Goal: Task Accomplishment & Management: Manage account settings

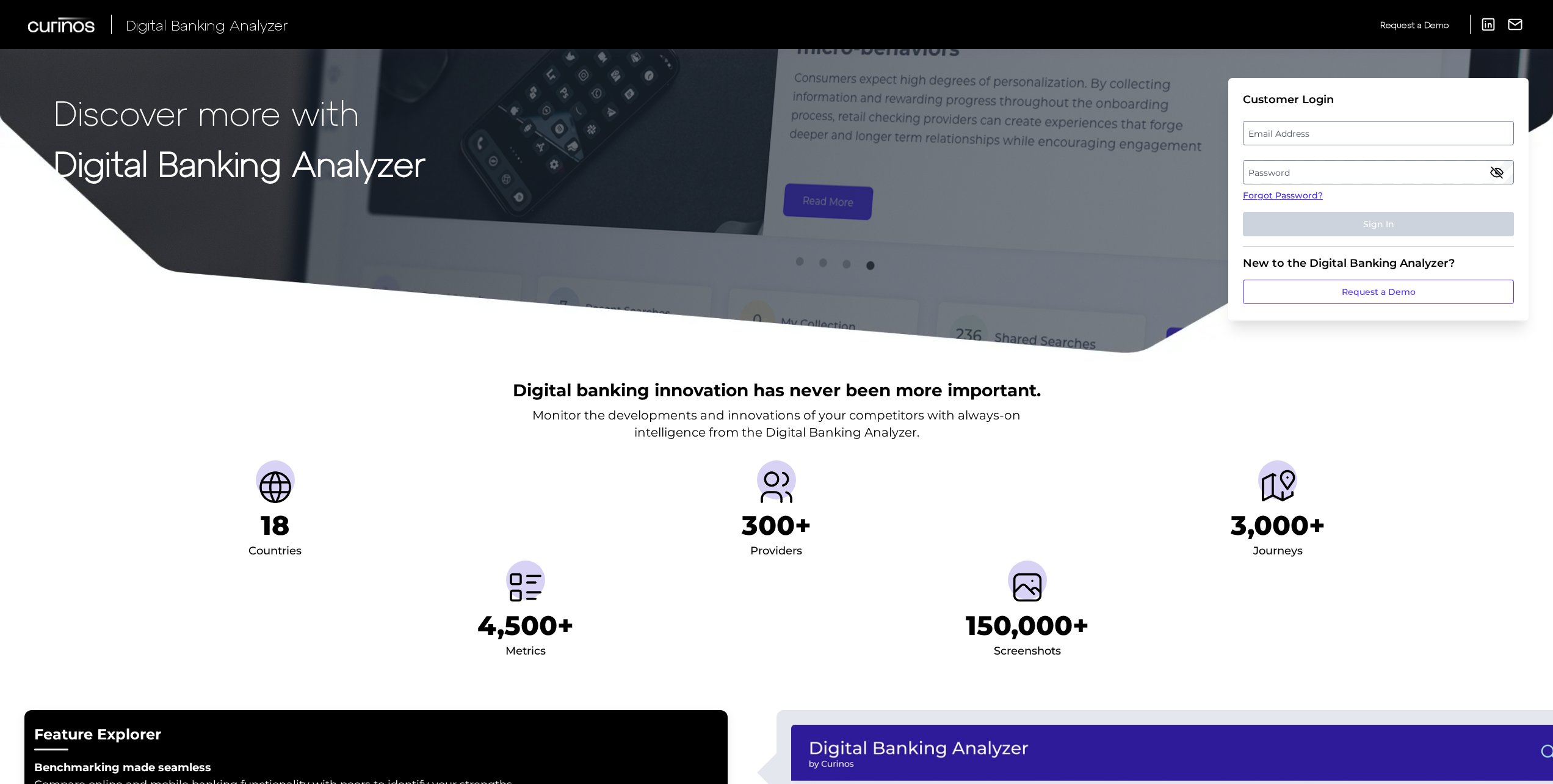
click at [1291, 131] on label "Email Address" at bounding box center [1378, 133] width 269 height 22
click at [1291, 131] on input "email" at bounding box center [1379, 133] width 271 height 25
click at [1299, 133] on input "Email Address" at bounding box center [1379, 133] width 271 height 25
type input "chris.gatrill@hsbc.com"
click at [1299, 167] on label "Password" at bounding box center [1378, 172] width 269 height 22
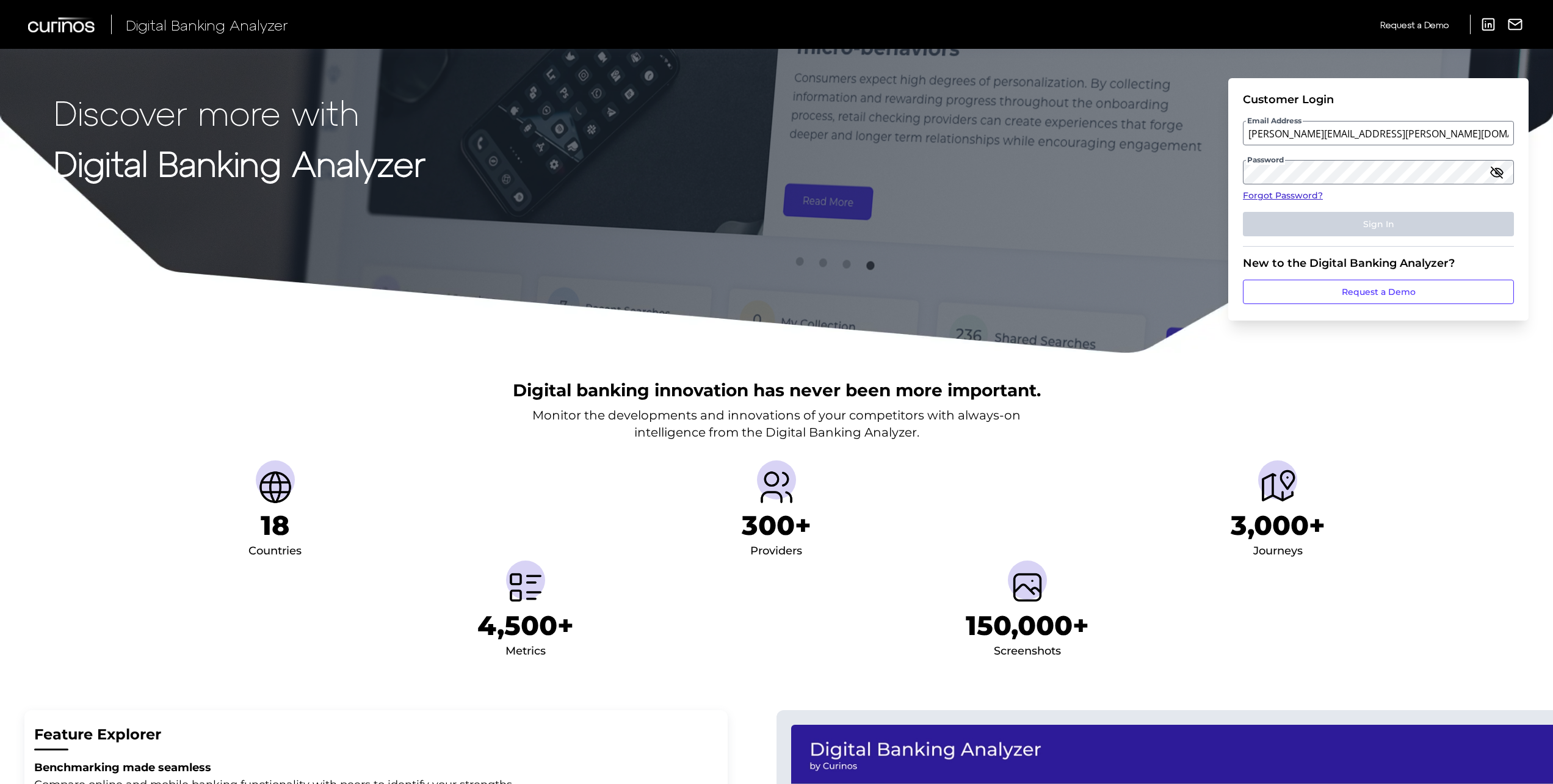
click at [1265, 201] on link "Forgot Password?" at bounding box center [1379, 195] width 271 height 13
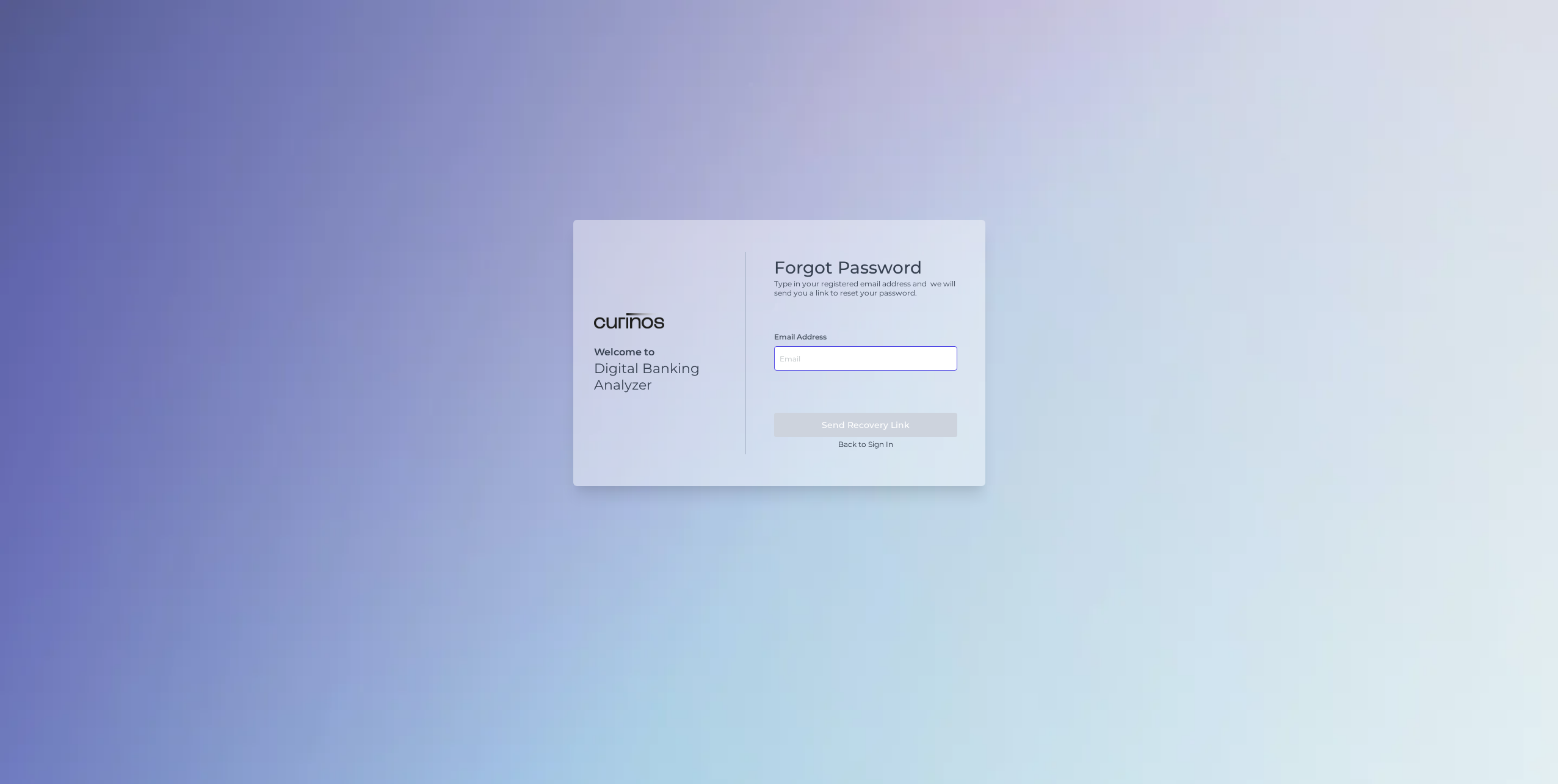
click at [820, 356] on input "text" at bounding box center [866, 358] width 183 height 25
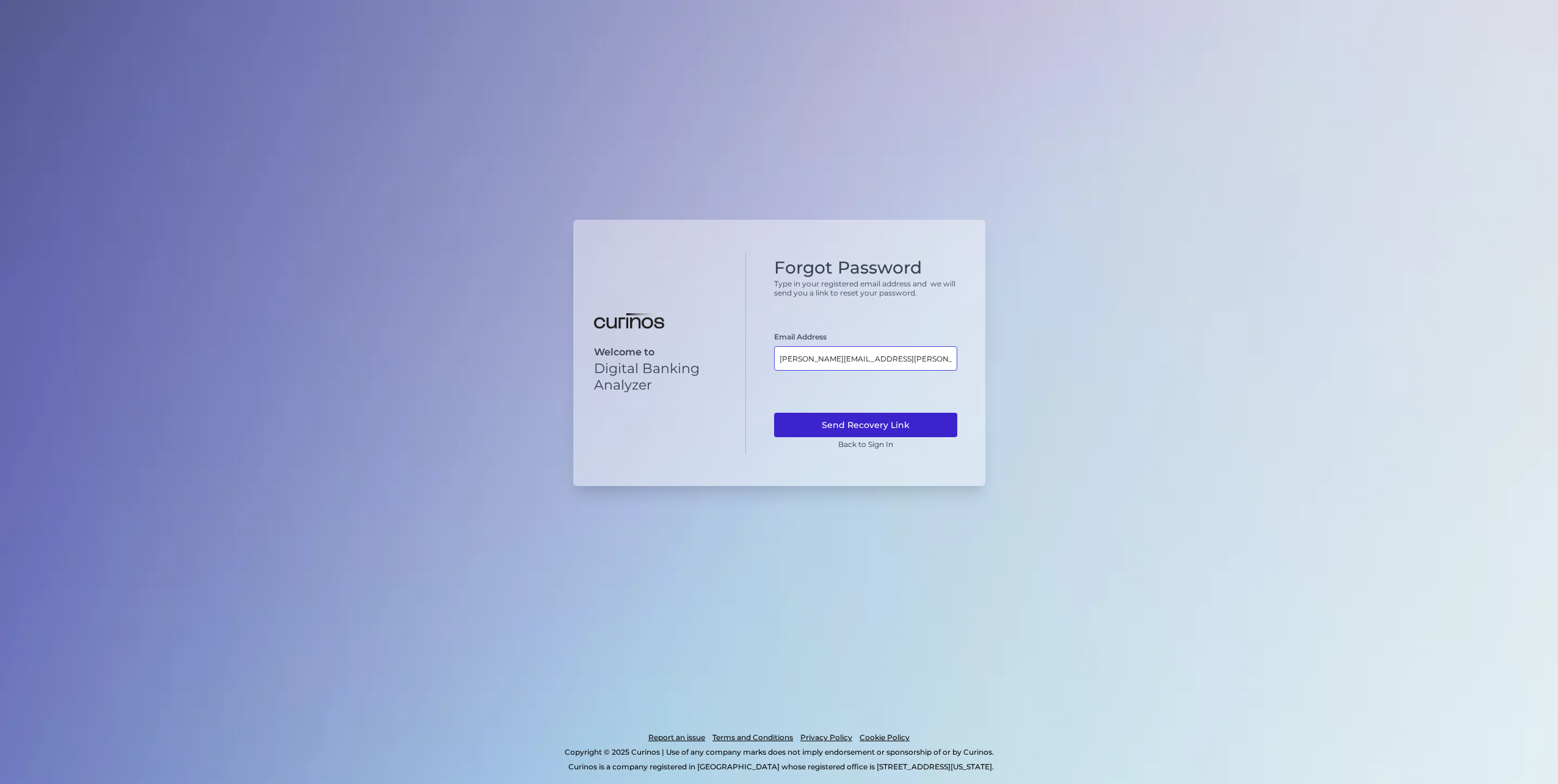
type input "chris.gatrill@hsbc.com"
click at [823, 419] on button "Send Recovery Link" at bounding box center [866, 425] width 183 height 25
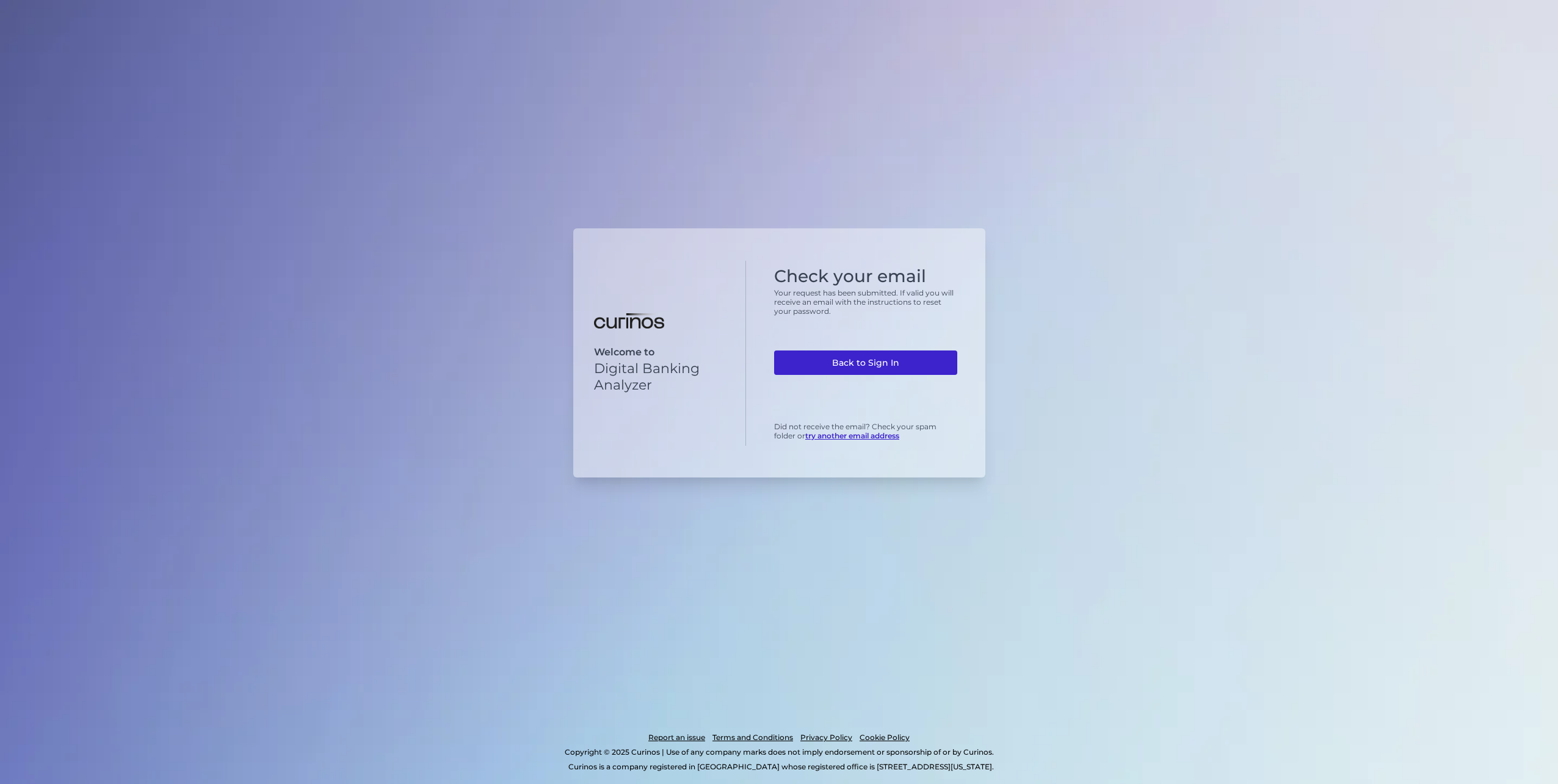
drag, startPoint x: 860, startPoint y: 369, endPoint x: 851, endPoint y: 373, distance: 9.8
click at [860, 369] on link "Back to Sign In" at bounding box center [866, 363] width 183 height 25
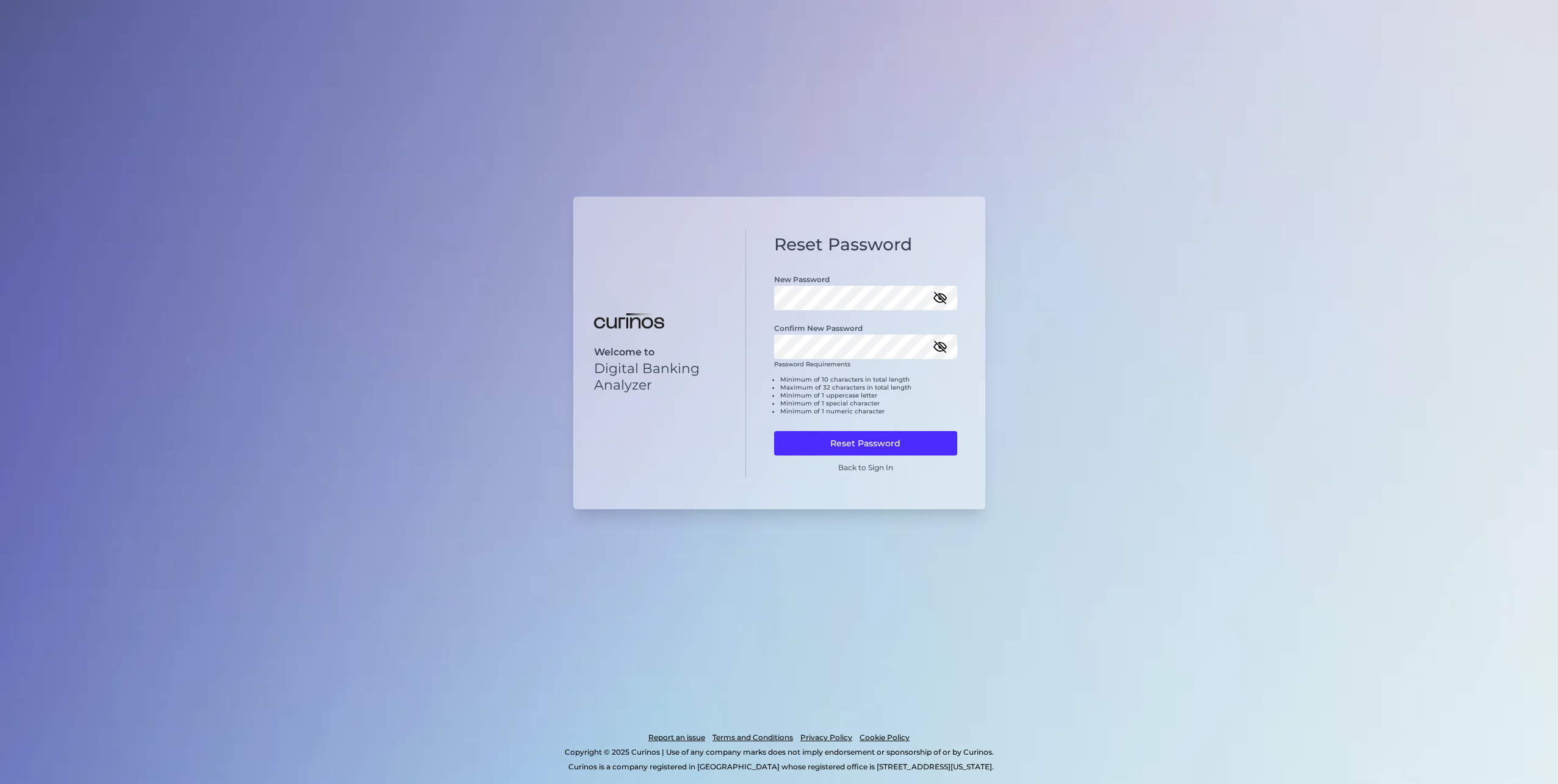
click at [940, 344] on icon "button" at bounding box center [940, 347] width 12 height 8
click at [937, 295] on icon "button" at bounding box center [940, 298] width 11 height 11
click at [772, 350] on div "Reset Password New Password Confirm New Password Password Requirements Minimum …" at bounding box center [866, 353] width 239 height 249
click at [772, 299] on div "Reset Password New Password Confirm New Password Password Requirements Minimum …" at bounding box center [866, 353] width 239 height 249
click at [808, 445] on button "Reset Password" at bounding box center [866, 443] width 183 height 25
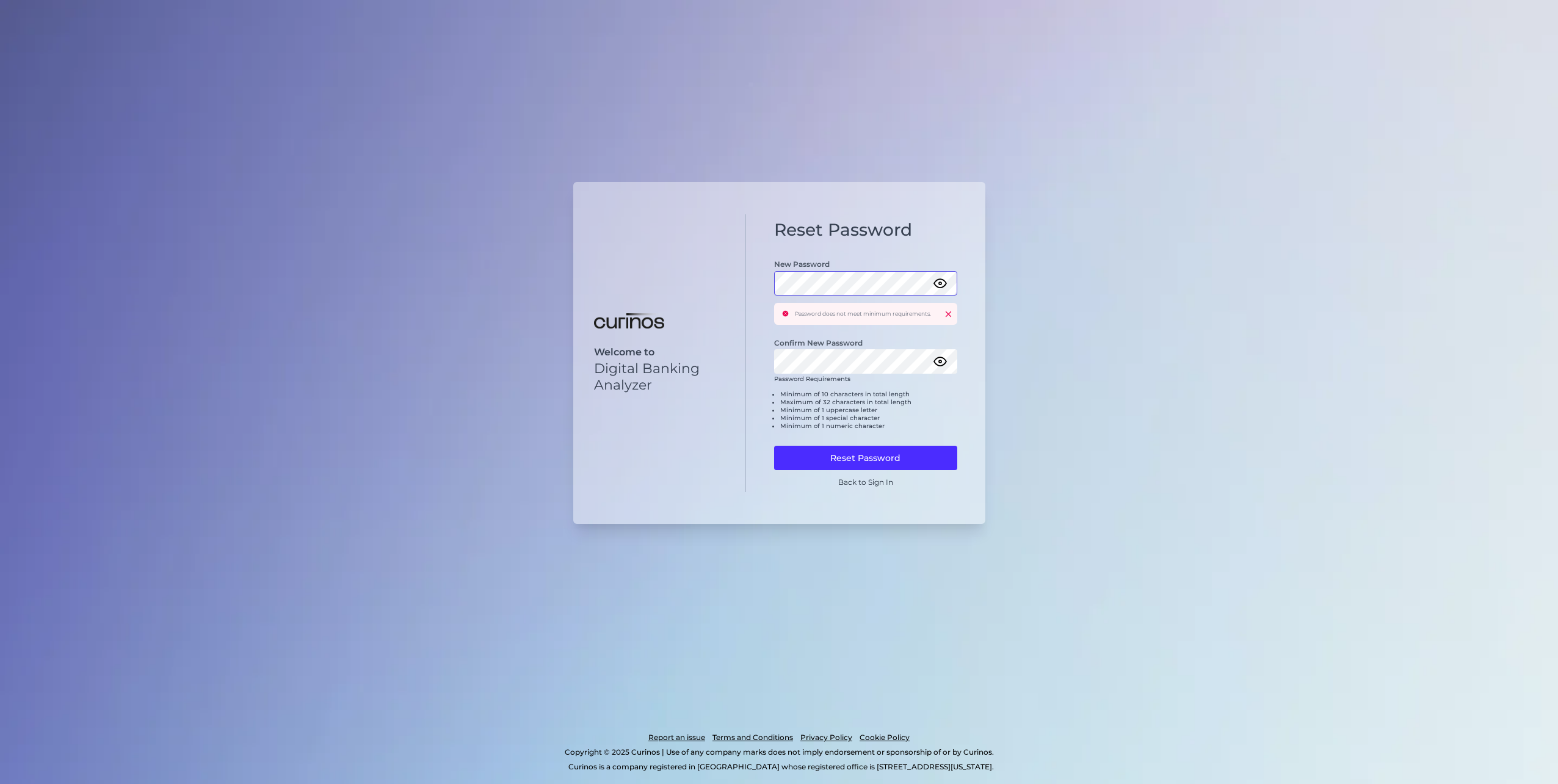
click at [716, 283] on div "Welcome to Digital Banking Analyzer Reset Password New Password Password does n…" at bounding box center [779, 353] width 412 height 343
click at [838, 468] on button "Reset Password" at bounding box center [866, 458] width 183 height 25
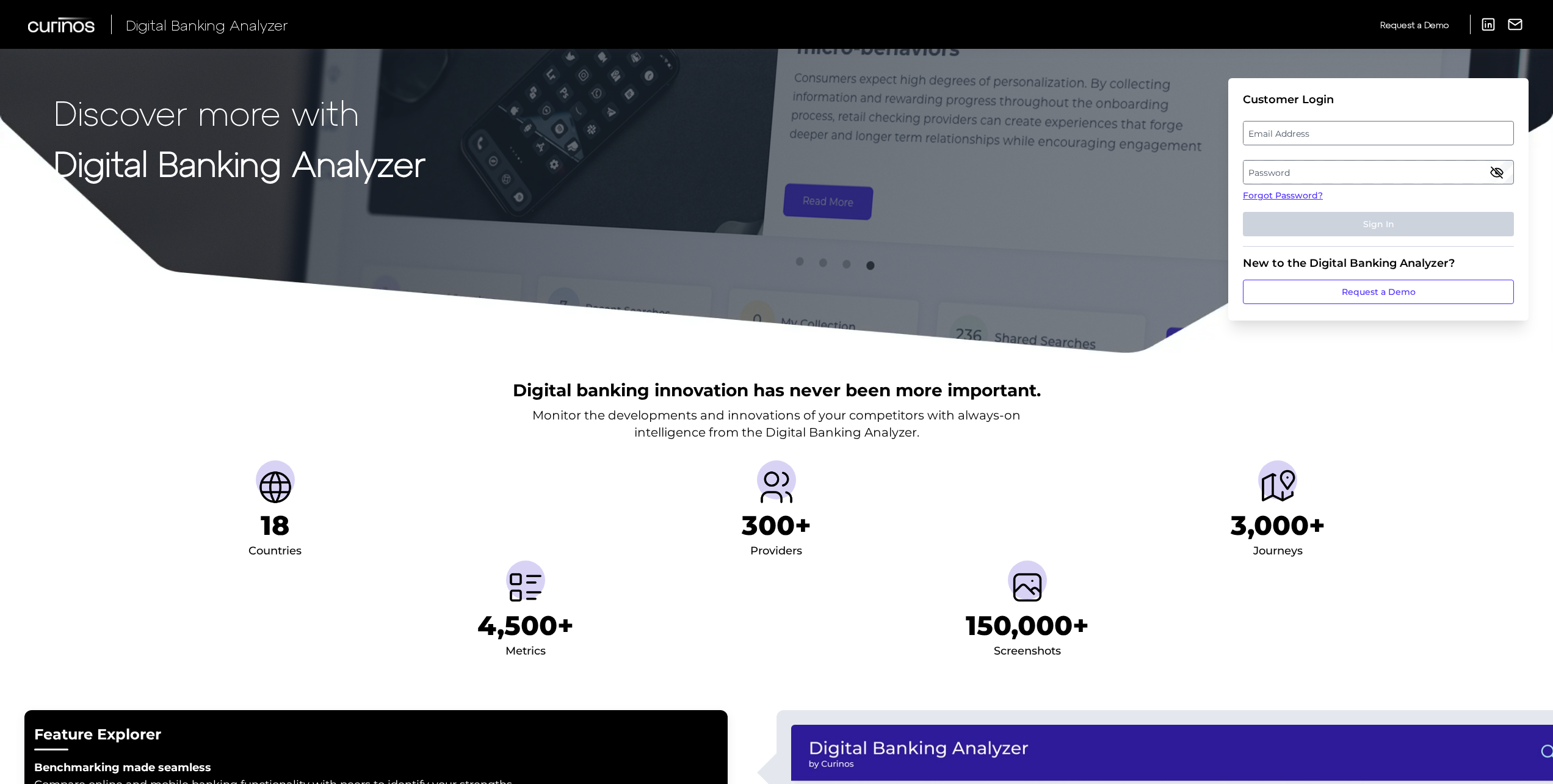
click at [1285, 127] on label "Email Address" at bounding box center [1378, 133] width 269 height 22
click at [1285, 127] on input "email" at bounding box center [1379, 133] width 271 height 25
click at [1295, 139] on input "Email Address" at bounding box center [1379, 133] width 271 height 25
type input "chris.gatrill@hsbc.com"
click at [1282, 169] on label "Password" at bounding box center [1378, 172] width 269 height 22
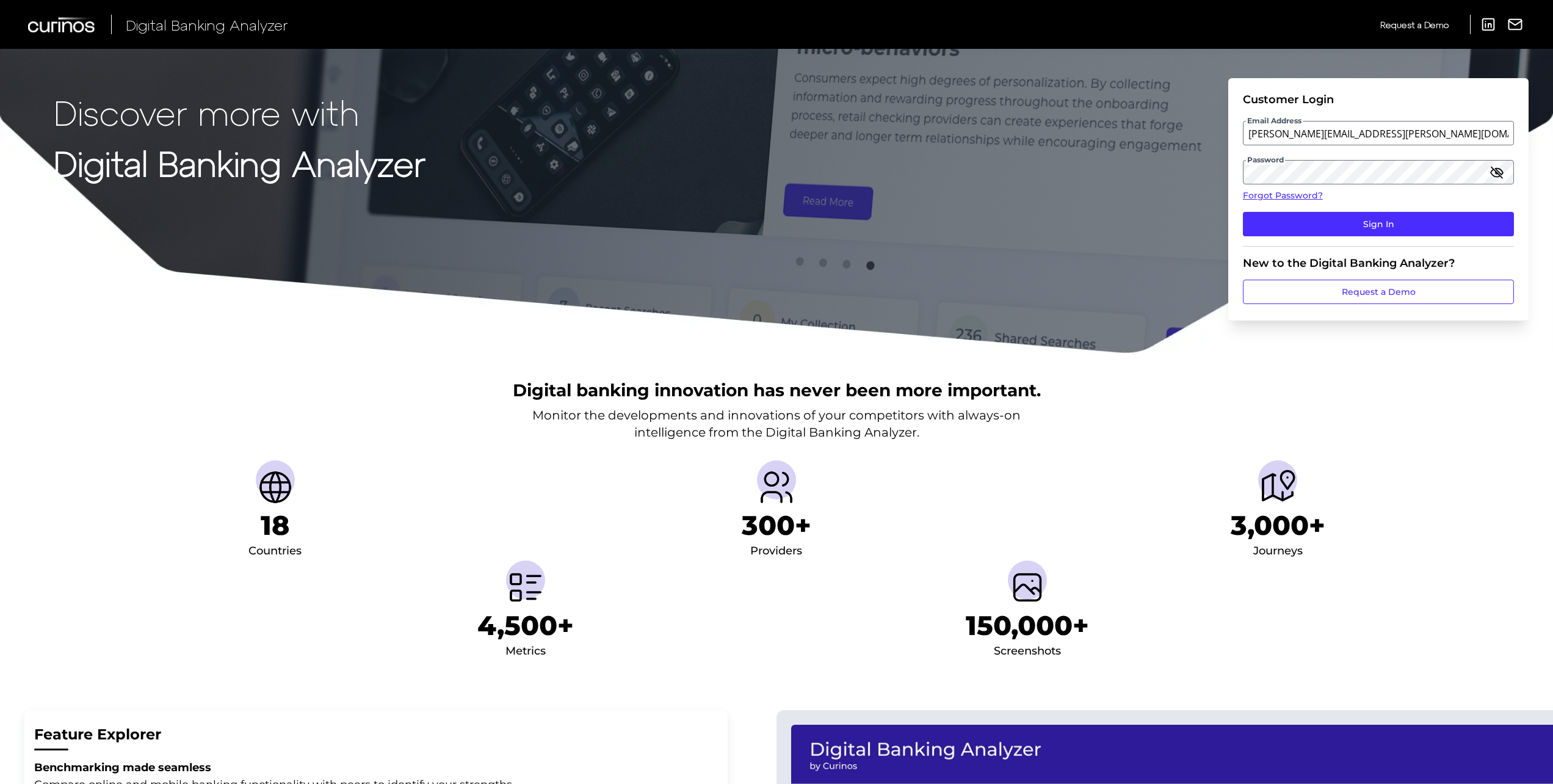
click at [1494, 172] on icon "button" at bounding box center [1497, 172] width 14 height 14
click at [1326, 225] on button "Sign In" at bounding box center [1379, 224] width 271 height 25
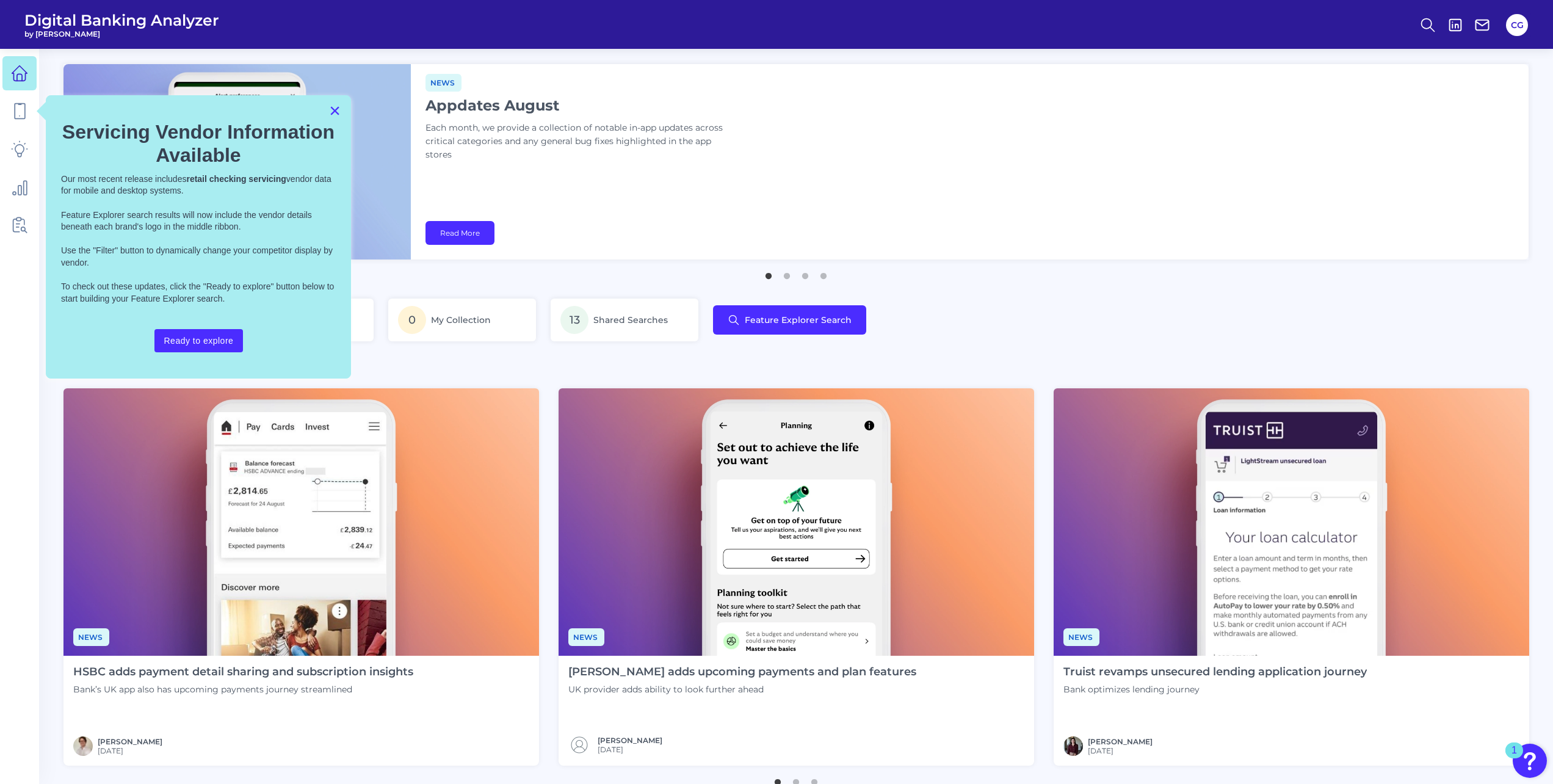
click at [336, 110] on button "×" at bounding box center [334, 110] width 12 height 20
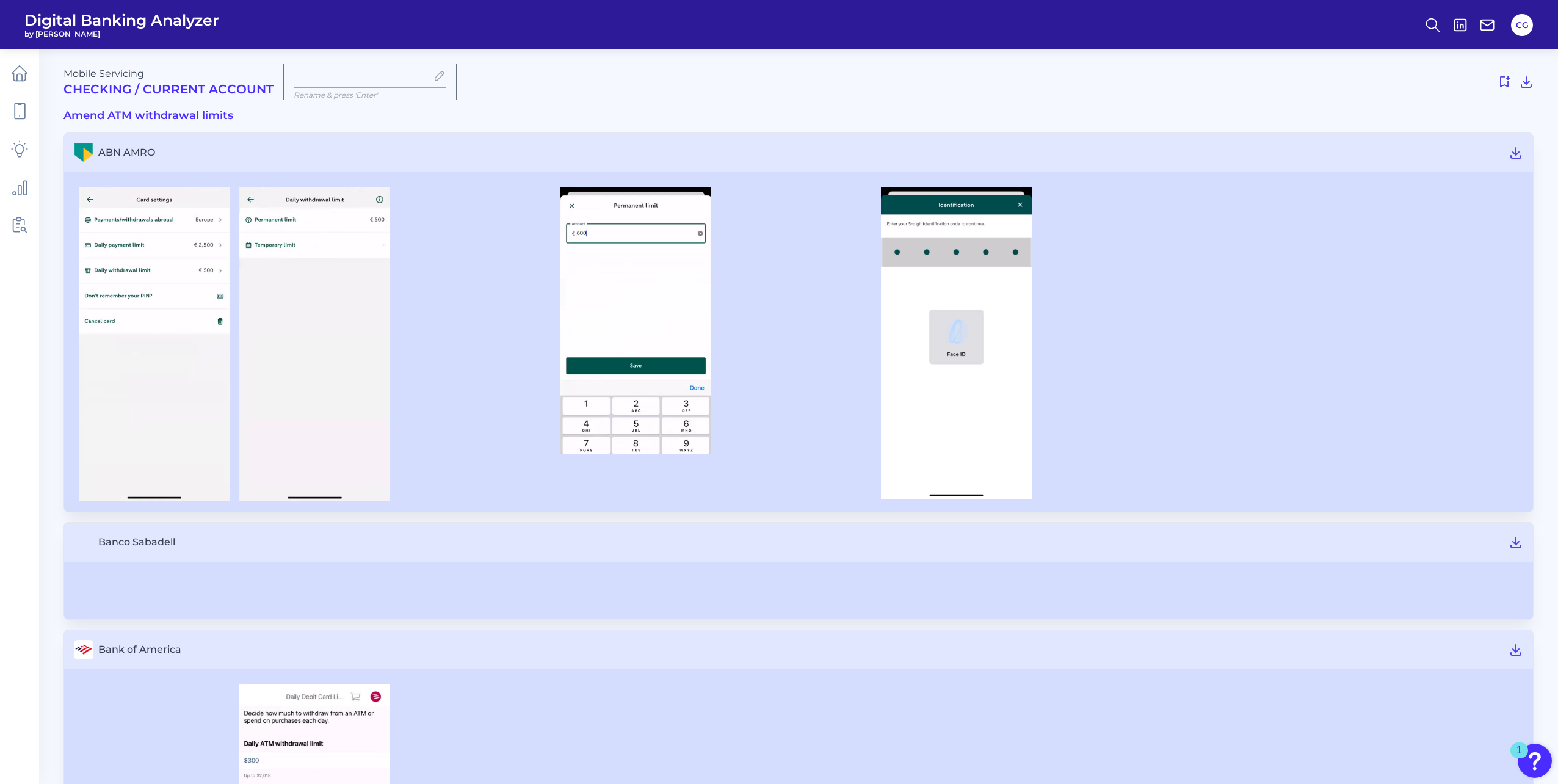
type input "ATM Limits"
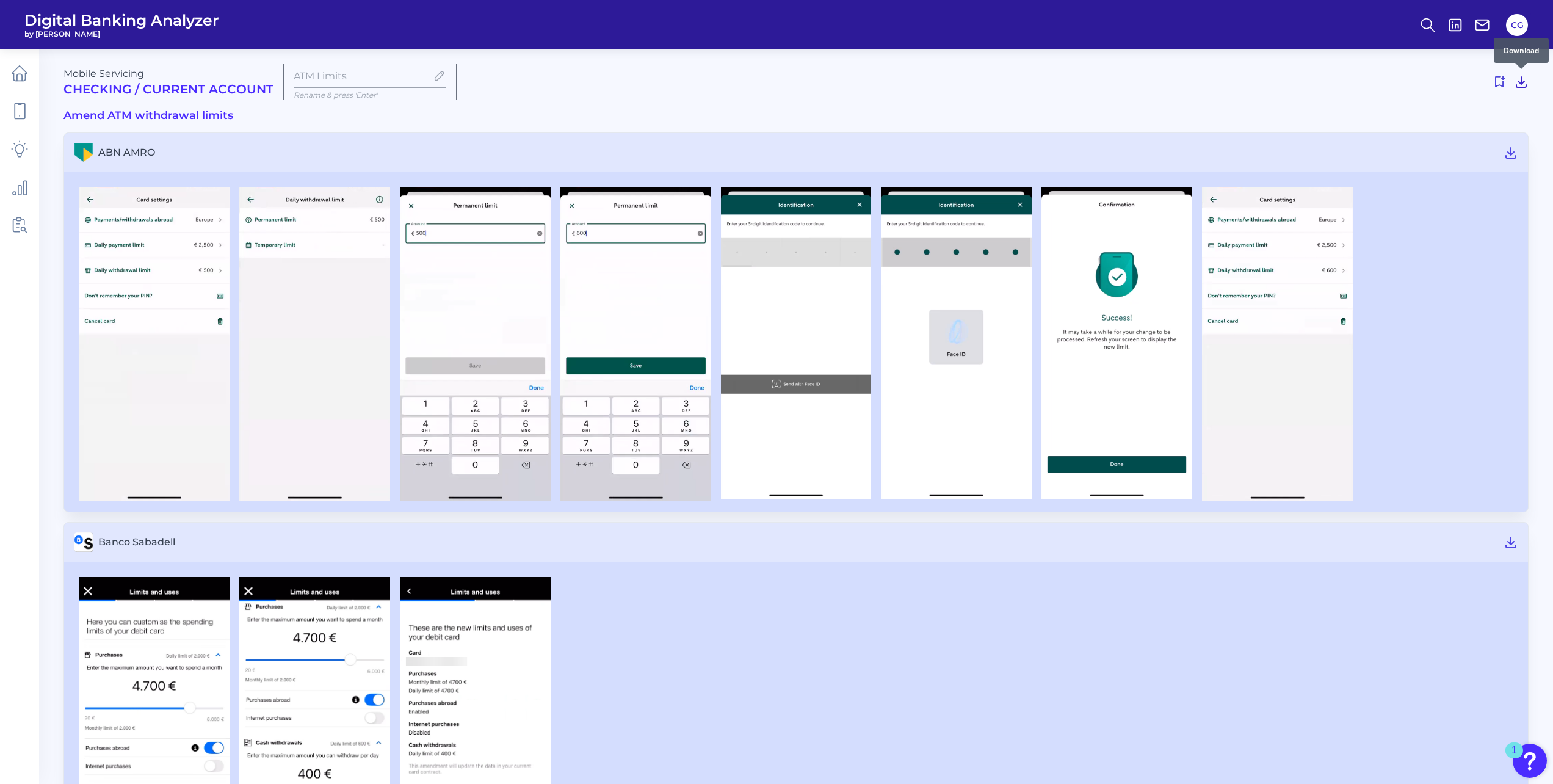
click at [1517, 84] on icon at bounding box center [1521, 82] width 14 height 14
